Goal: Find specific page/section: Find specific page/section

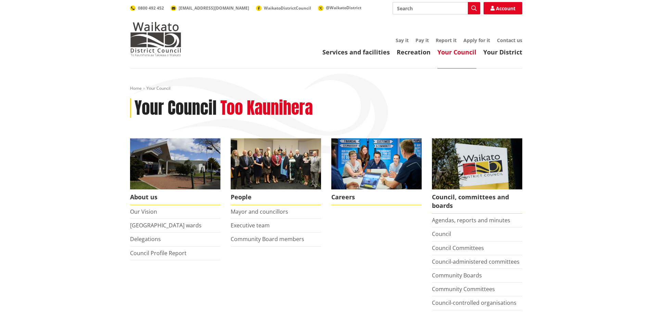
scroll to position [68, 0]
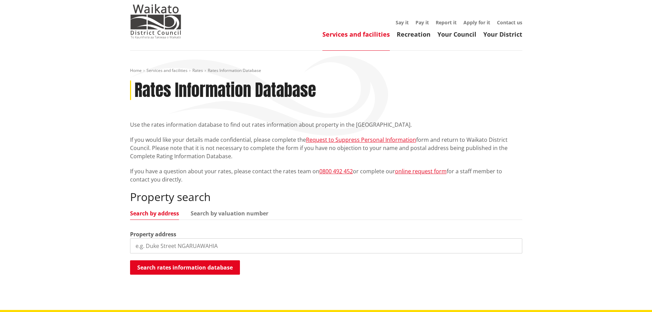
scroll to position [103, 0]
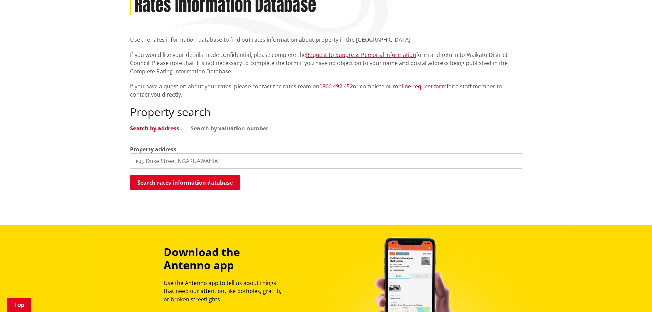
click at [183, 160] on input "search" at bounding box center [326, 160] width 392 height 15
type input "19 whatawhata"
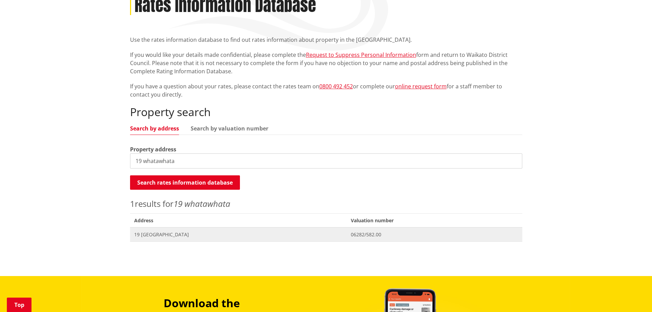
click at [160, 236] on span "19 [GEOGRAPHIC_DATA]" at bounding box center [238, 234] width 208 height 7
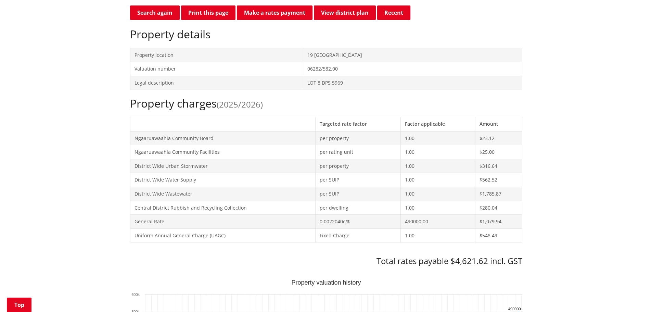
scroll to position [239, 0]
